Goal: Find specific page/section: Find specific page/section

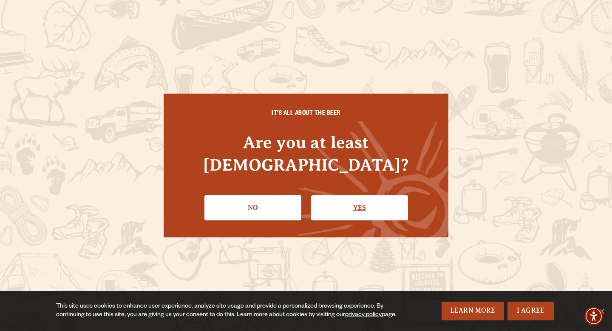
click at [351, 205] on link "Yes" at bounding box center [359, 207] width 97 height 25
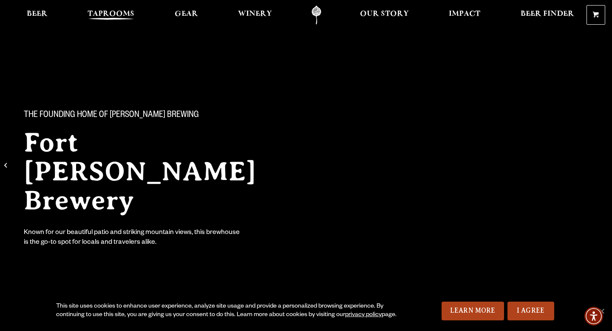
click at [114, 12] on span "Taprooms" at bounding box center [111, 14] width 47 height 7
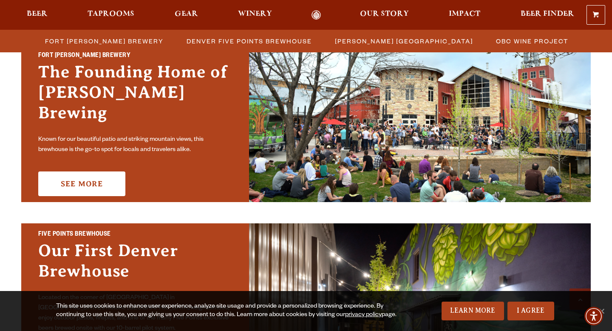
scroll to position [272, 0]
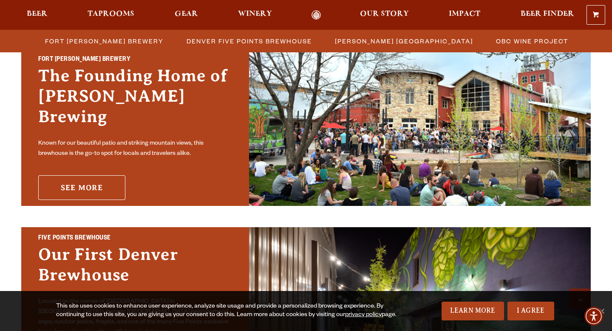
click at [108, 175] on link "See More" at bounding box center [81, 187] width 87 height 25
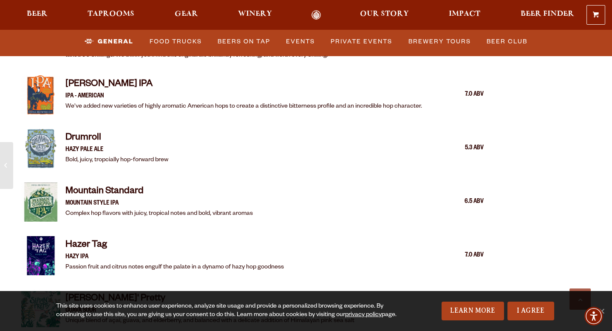
scroll to position [1110, 0]
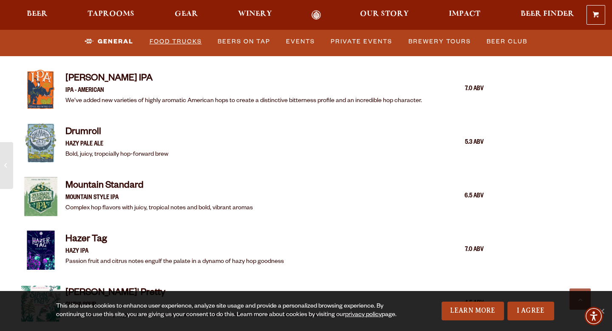
click at [165, 39] on link "Food Trucks" at bounding box center [175, 42] width 59 height 20
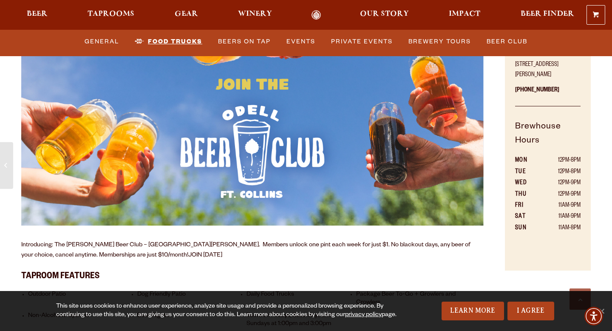
scroll to position [420, 0]
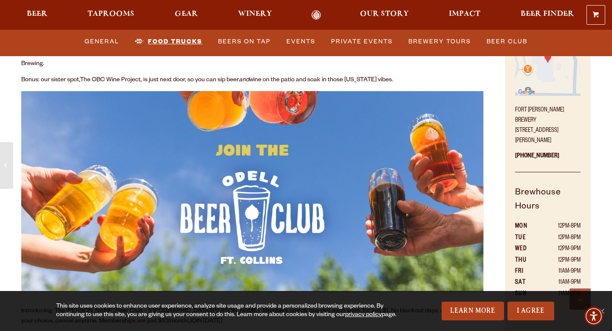
click at [172, 39] on link "Food Trucks" at bounding box center [168, 42] width 74 height 20
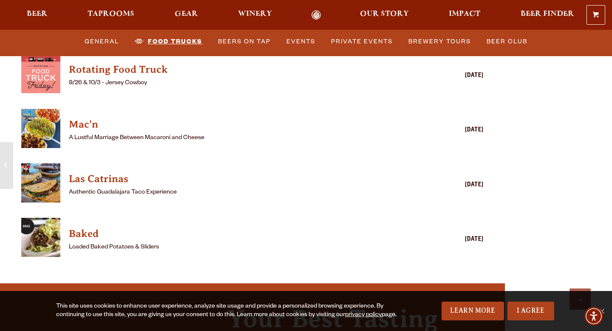
scroll to position [2346, 0]
